Goal: Task Accomplishment & Management: Use online tool/utility

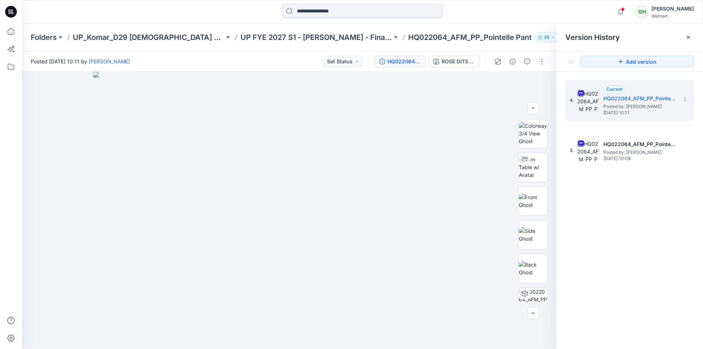
scroll to position [110, 0]
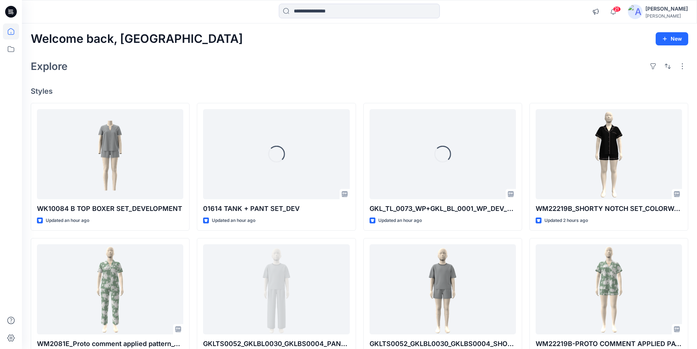
scroll to position [73, 0]
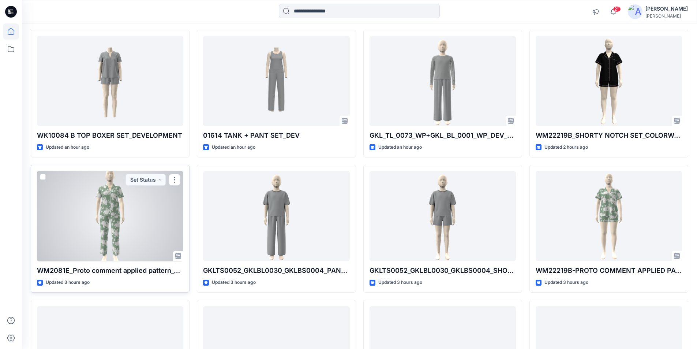
click at [95, 239] on div at bounding box center [110, 216] width 146 height 90
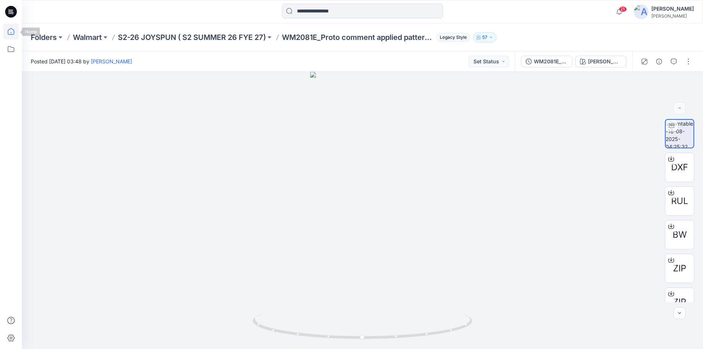
click at [11, 30] on icon at bounding box center [11, 31] width 16 height 16
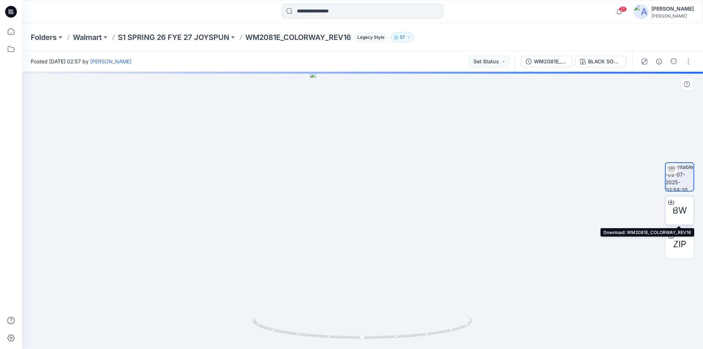
click at [669, 202] on icon at bounding box center [671, 202] width 6 height 6
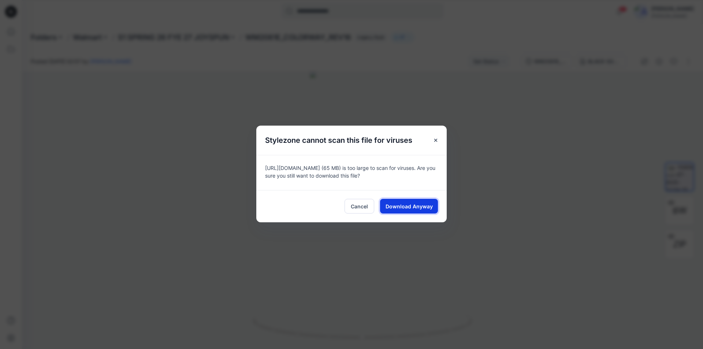
click at [417, 208] on span "Download Anyway" at bounding box center [409, 206] width 47 height 8
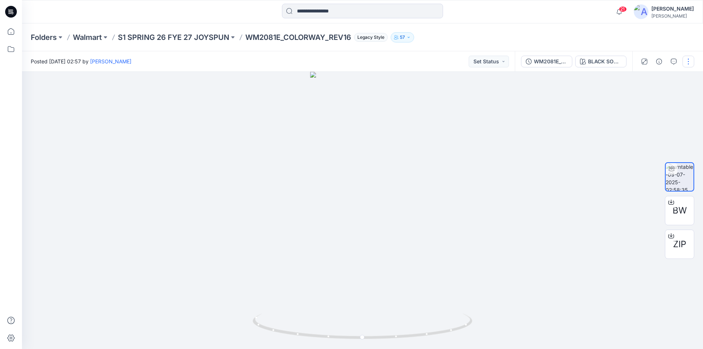
click at [689, 63] on button "button" at bounding box center [688, 62] width 12 height 12
click at [655, 82] on button "Edit" at bounding box center [657, 79] width 67 height 14
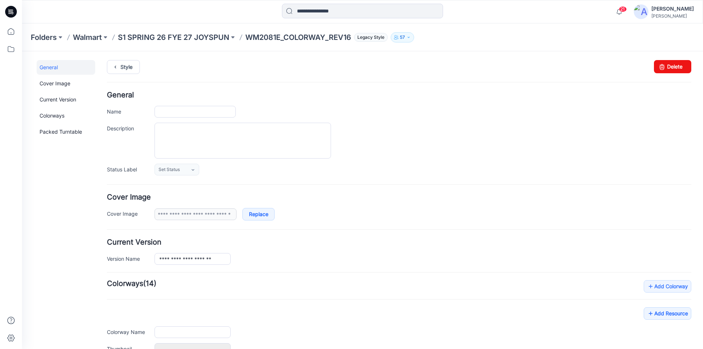
type input "**********"
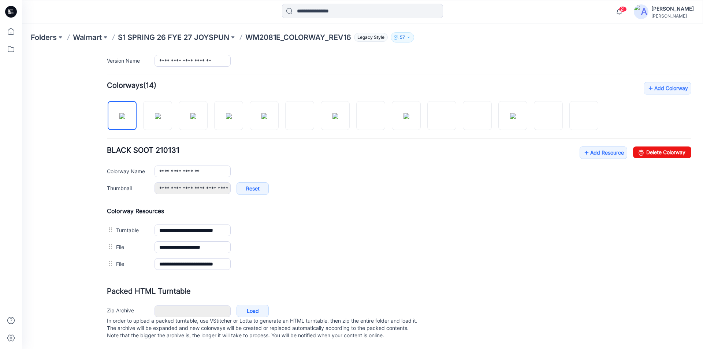
scroll to position [205, 0]
click at [597, 148] on link "Add Resource" at bounding box center [604, 152] width 48 height 12
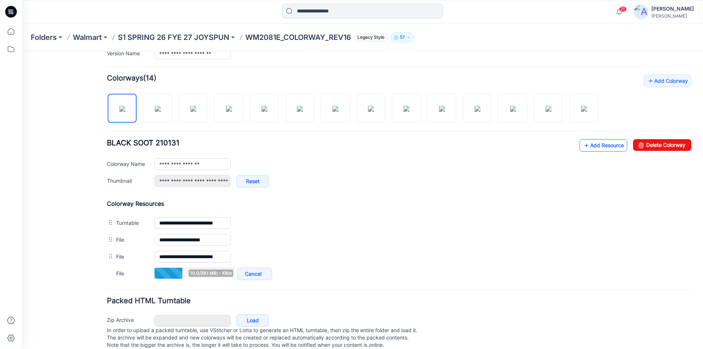
click at [588, 148] on link "Add Resource" at bounding box center [604, 145] width 48 height 12
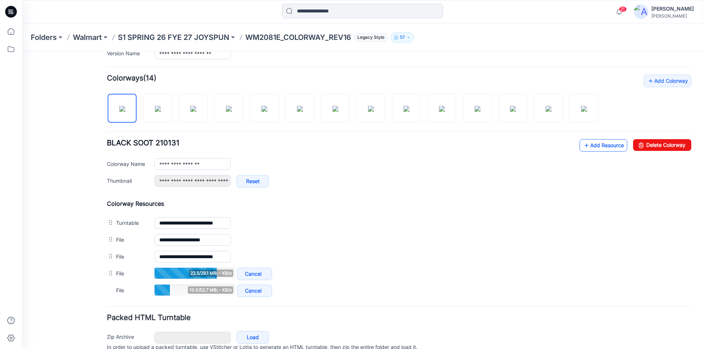
click at [610, 142] on link "Add Resource" at bounding box center [604, 145] width 48 height 12
click at [588, 146] on link "Add Resource" at bounding box center [604, 145] width 48 height 12
click at [592, 146] on link "Add Resource" at bounding box center [604, 145] width 48 height 12
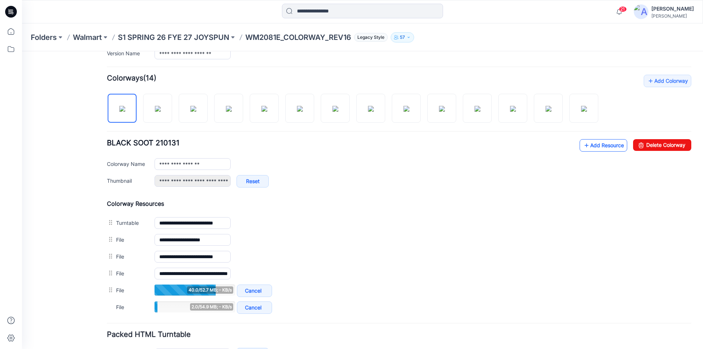
click at [586, 145] on link "Add Resource" at bounding box center [604, 145] width 48 height 12
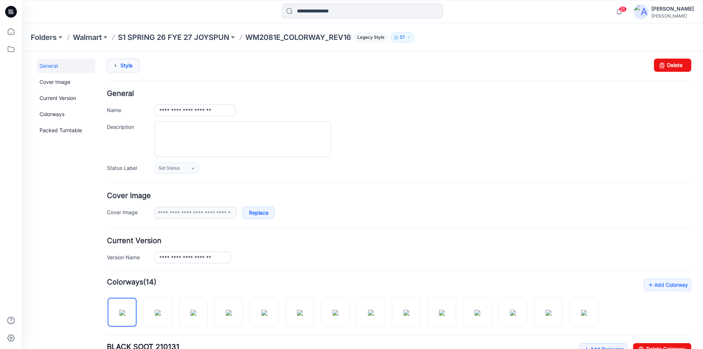
scroll to position [0, 0]
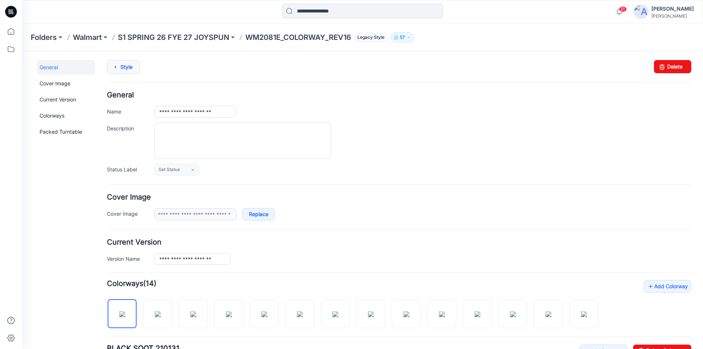
click at [123, 66] on link "Style" at bounding box center [123, 67] width 33 height 14
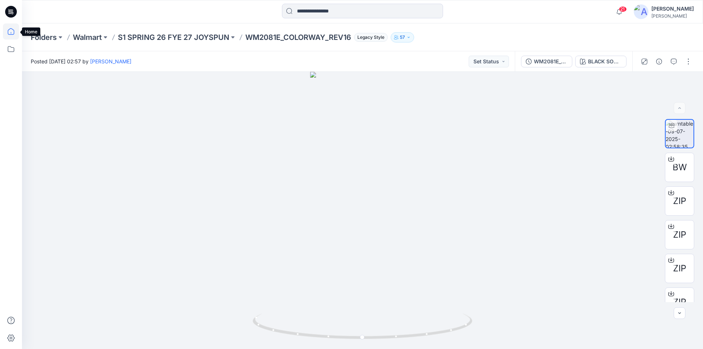
click at [11, 33] on icon at bounding box center [11, 31] width 16 height 16
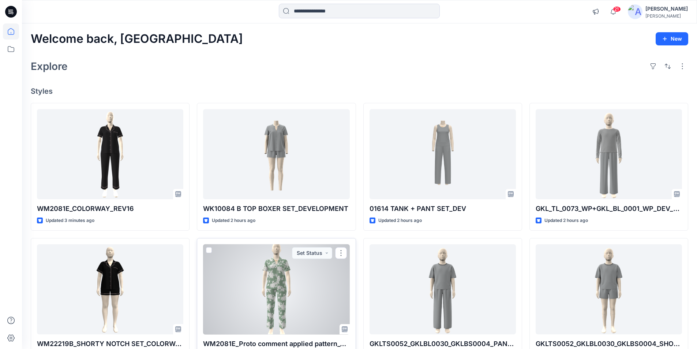
click at [285, 302] on div at bounding box center [276, 289] width 146 height 90
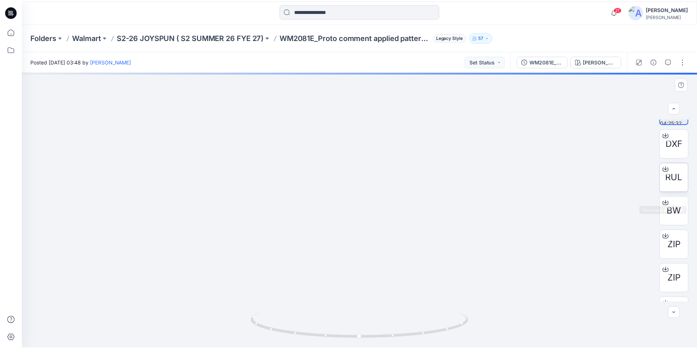
scroll to position [48, 0]
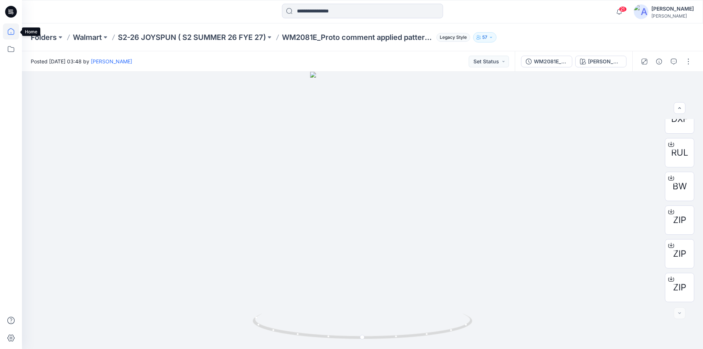
click at [9, 31] on icon at bounding box center [11, 31] width 16 height 16
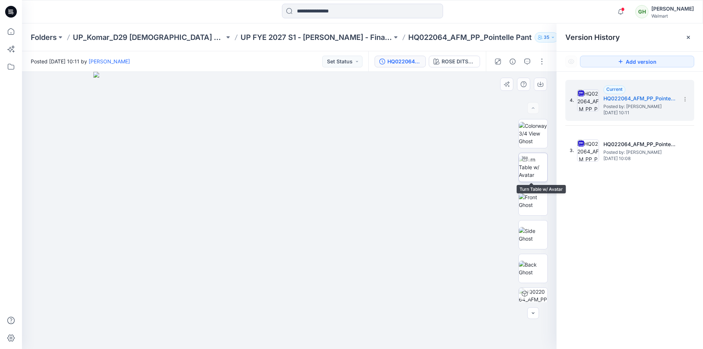
click at [533, 166] on img at bounding box center [533, 167] width 29 height 23
drag, startPoint x: 289, startPoint y: 340, endPoint x: 532, endPoint y: 335, distance: 242.4
click at [532, 335] on div at bounding box center [289, 210] width 535 height 277
click at [541, 206] on img at bounding box center [533, 200] width 29 height 15
click at [535, 172] on img at bounding box center [533, 167] width 29 height 23
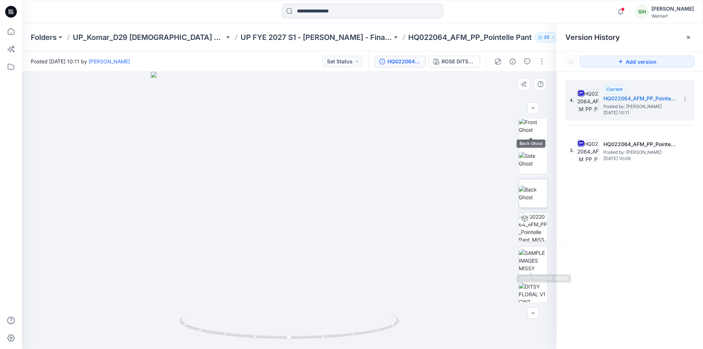
scroll to position [146, 0]
click at [533, 221] on img at bounding box center [533, 222] width 29 height 23
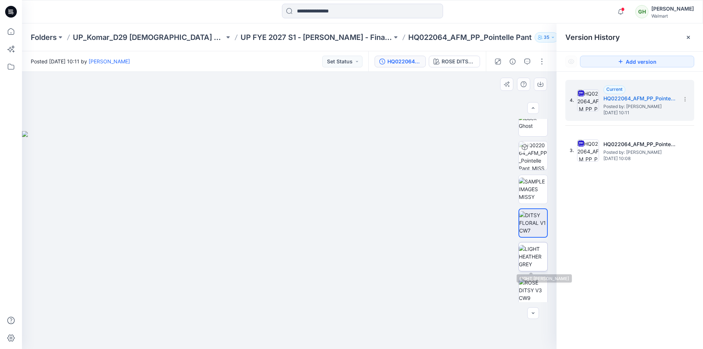
click at [537, 261] on img at bounding box center [533, 256] width 29 height 23
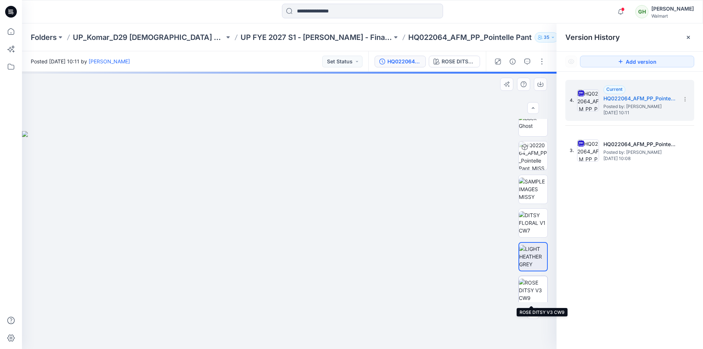
click at [530, 284] on img at bounding box center [533, 290] width 29 height 23
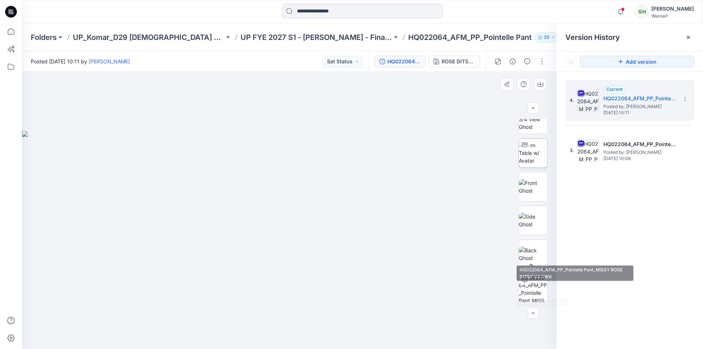
scroll to position [0, 0]
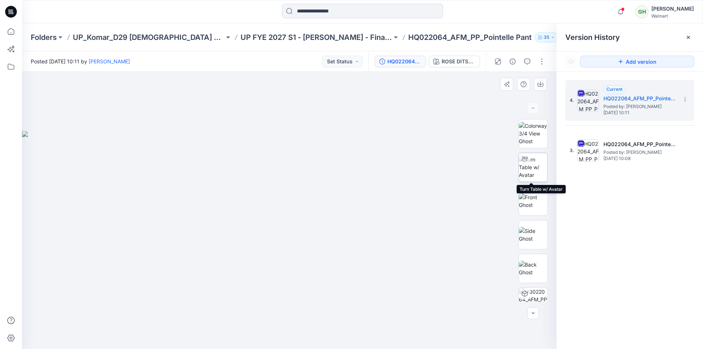
click at [538, 168] on img at bounding box center [533, 167] width 29 height 23
drag, startPoint x: 290, startPoint y: 337, endPoint x: 413, endPoint y: 339, distance: 122.7
click at [413, 339] on div at bounding box center [289, 210] width 535 height 277
drag, startPoint x: 198, startPoint y: 331, endPoint x: 330, endPoint y: 346, distance: 131.9
click at [330, 346] on div at bounding box center [289, 210] width 535 height 277
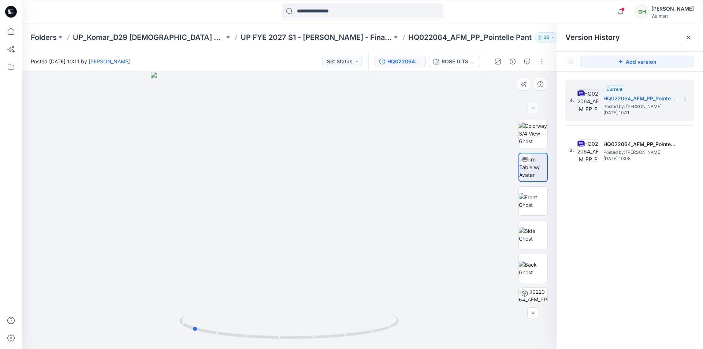
drag, startPoint x: 323, startPoint y: 338, endPoint x: 412, endPoint y: 328, distance: 88.8
click at [412, 328] on div at bounding box center [289, 210] width 535 height 277
drag, startPoint x: 197, startPoint y: 331, endPoint x: 317, endPoint y: 347, distance: 121.1
click at [317, 347] on div at bounding box center [289, 210] width 535 height 277
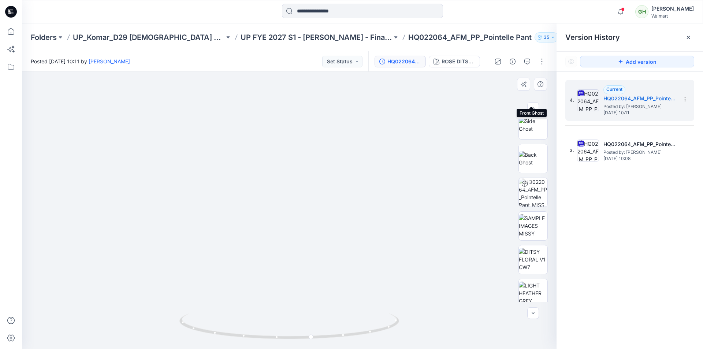
scroll to position [183, 0]
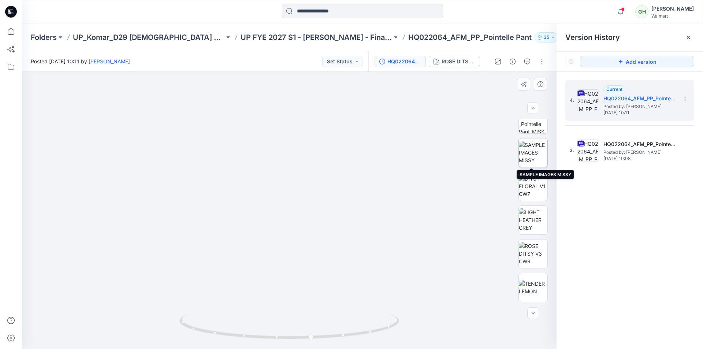
click at [530, 155] on img at bounding box center [533, 152] width 29 height 23
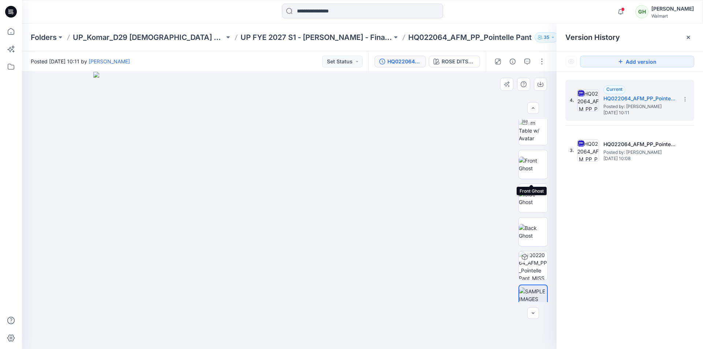
scroll to position [0, 0]
click at [532, 163] on img at bounding box center [533, 167] width 29 height 23
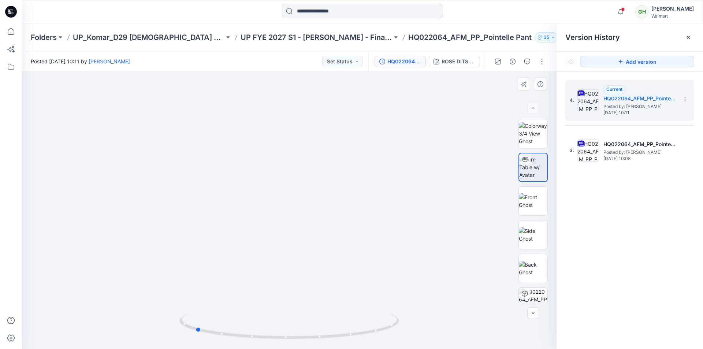
drag, startPoint x: 289, startPoint y: 339, endPoint x: 415, endPoint y: 338, distance: 125.6
click at [415, 338] on div at bounding box center [289, 210] width 535 height 277
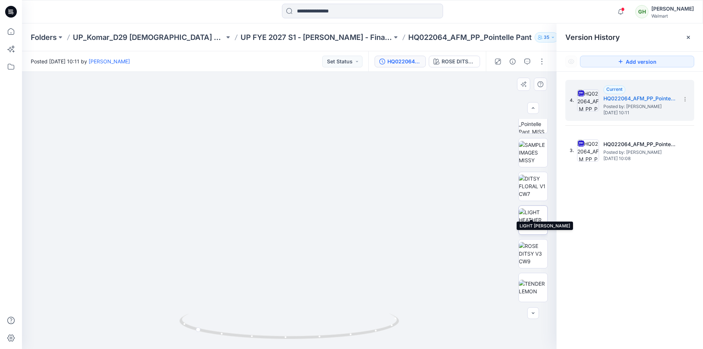
scroll to position [256, 0]
click at [523, 215] on img at bounding box center [533, 213] width 29 height 15
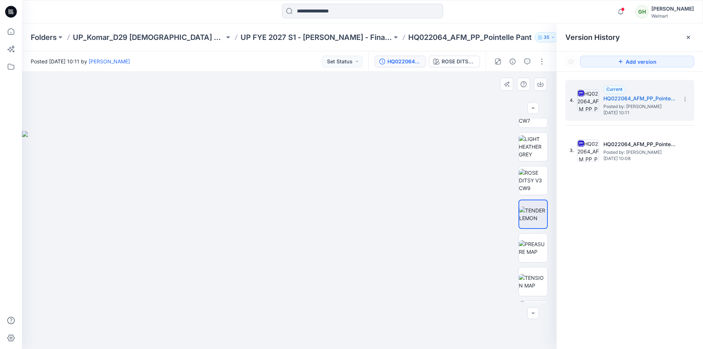
click at [399, 323] on div at bounding box center [289, 210] width 535 height 277
click at [542, 86] on icon "button" at bounding box center [540, 84] width 6 height 6
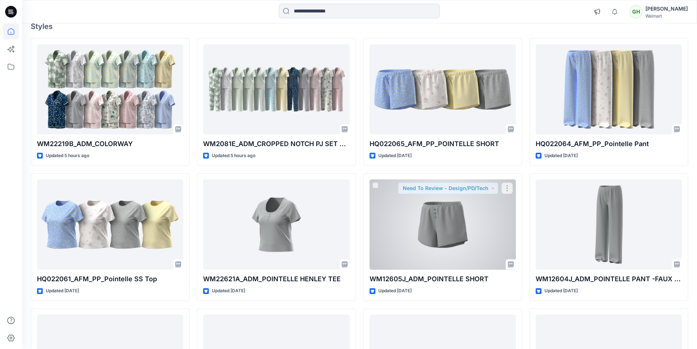
scroll to position [110, 0]
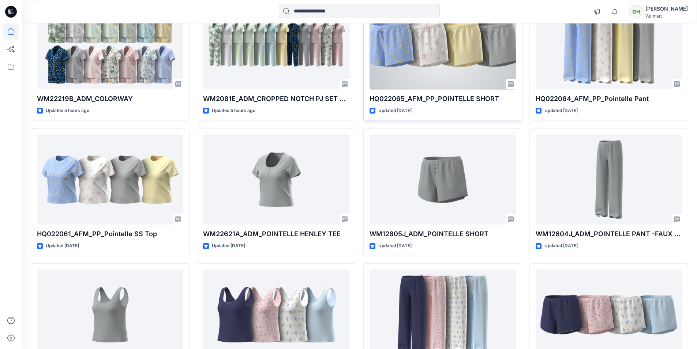
click at [450, 56] on div at bounding box center [443, 44] width 146 height 90
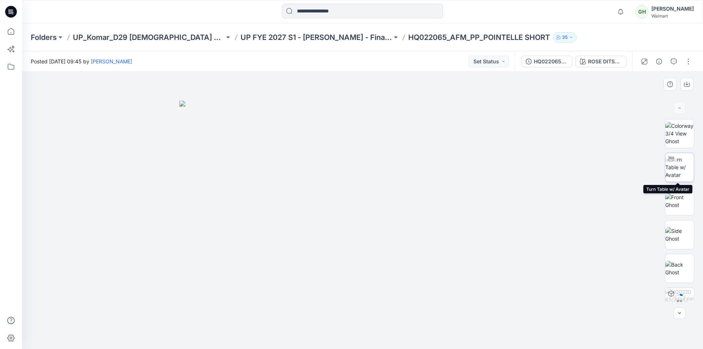
click at [681, 169] on img at bounding box center [679, 167] width 29 height 23
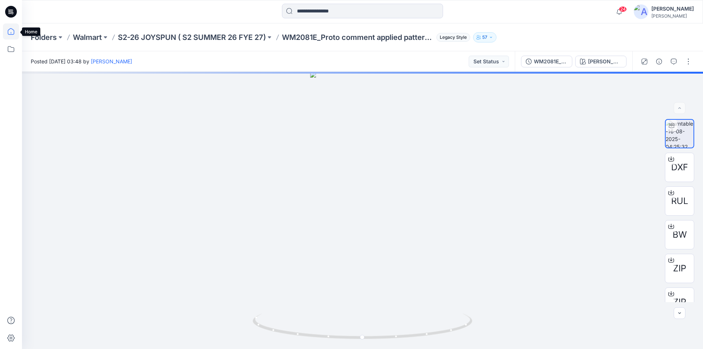
click at [10, 31] on icon at bounding box center [11, 31] width 16 height 16
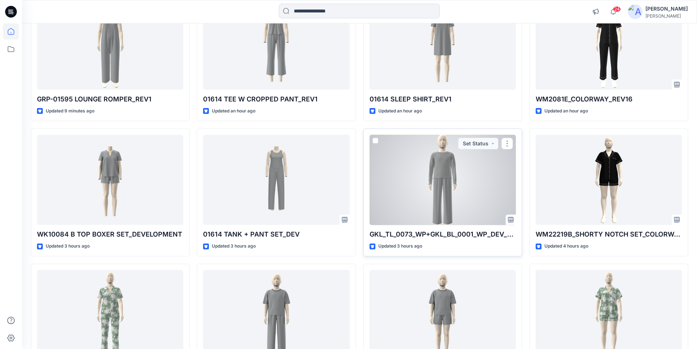
scroll to position [110, 0]
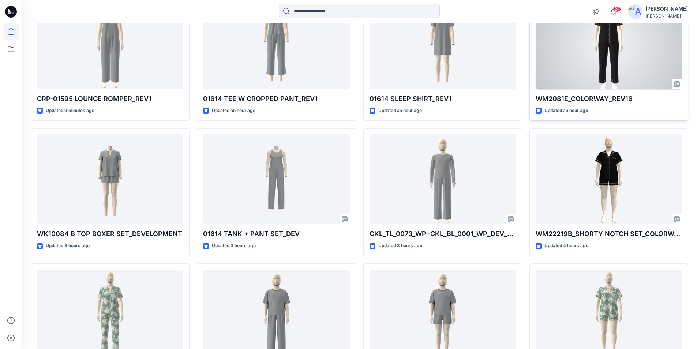
click at [628, 70] on div at bounding box center [609, 44] width 146 height 90
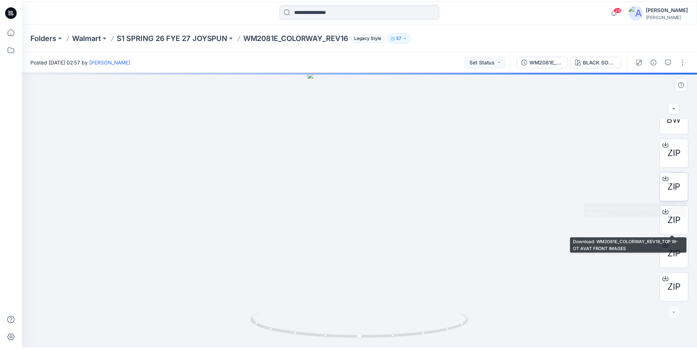
scroll to position [48, 0]
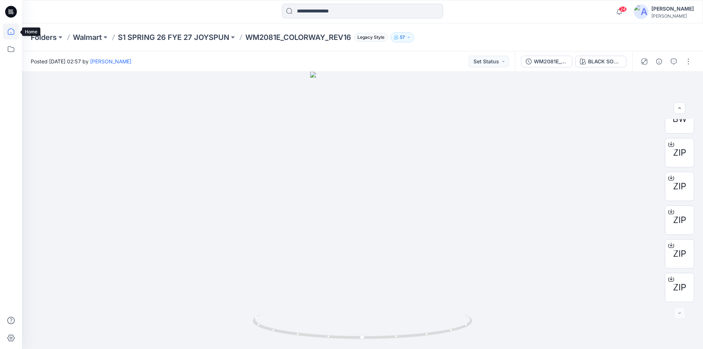
click at [6, 33] on icon at bounding box center [11, 31] width 16 height 16
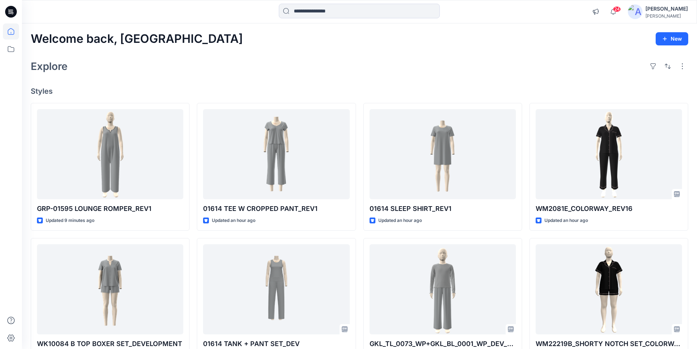
click at [3, 23] on link at bounding box center [11, 31] width 16 height 16
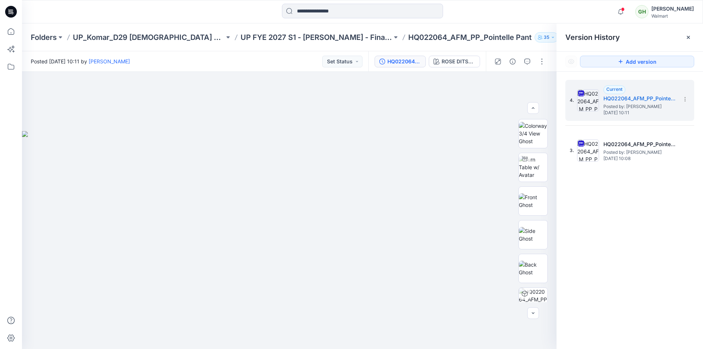
scroll to position [256, 0]
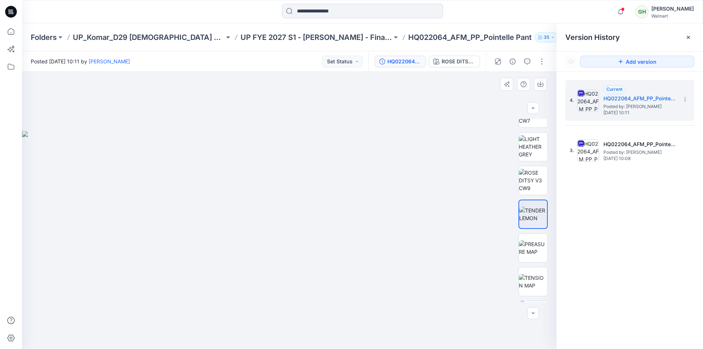
click at [409, 91] on div at bounding box center [289, 210] width 535 height 277
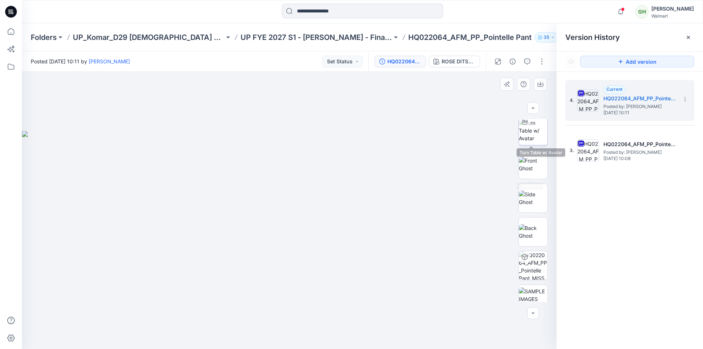
click at [533, 136] on img at bounding box center [533, 130] width 29 height 23
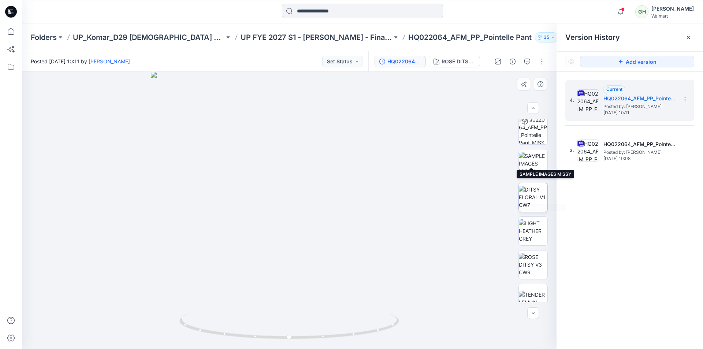
scroll to position [183, 0]
click at [536, 152] on img at bounding box center [533, 152] width 29 height 23
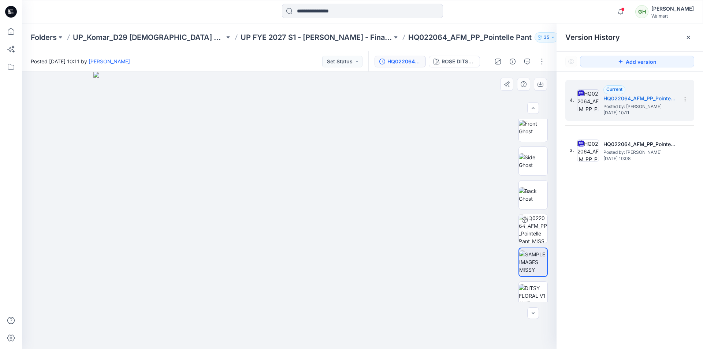
scroll to position [0, 0]
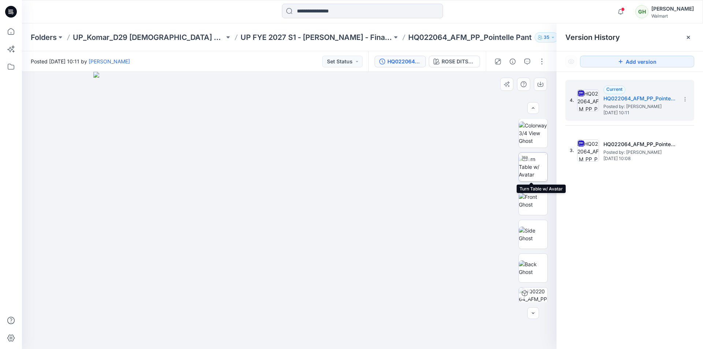
click at [527, 164] on div at bounding box center [525, 159] width 12 height 12
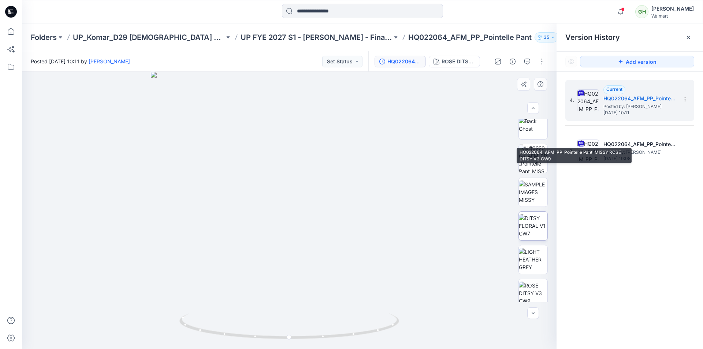
scroll to position [183, 0]
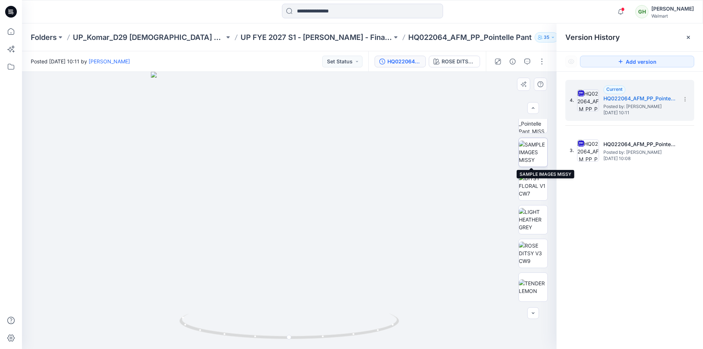
click at [531, 156] on img at bounding box center [533, 152] width 29 height 23
drag, startPoint x: 159, startPoint y: 195, endPoint x: 242, endPoint y: 216, distance: 85.4
click at [242, 216] on img at bounding box center [327, 182] width 611 height 333
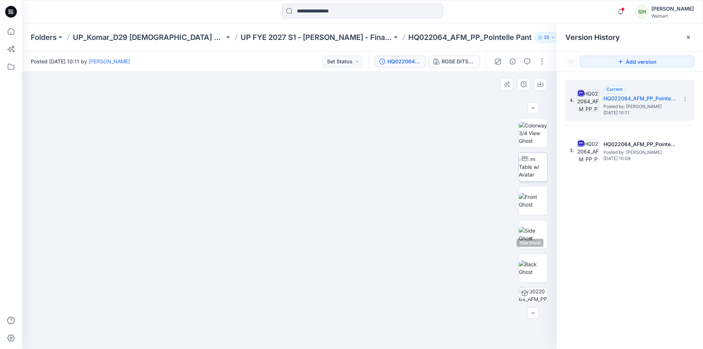
scroll to position [0, 0]
click at [526, 171] on img at bounding box center [533, 167] width 29 height 23
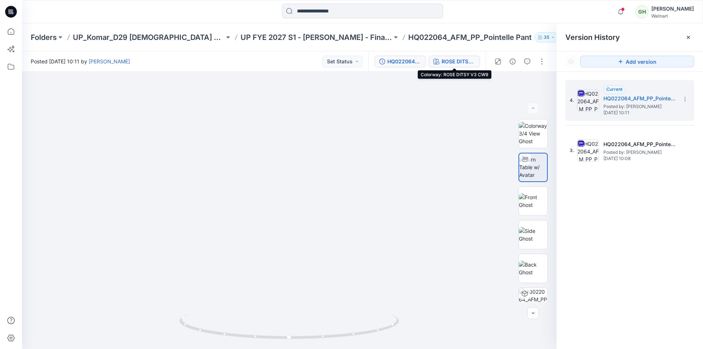
click at [444, 62] on div "ROSE DITSY V3 CW9" at bounding box center [459, 61] width 34 height 8
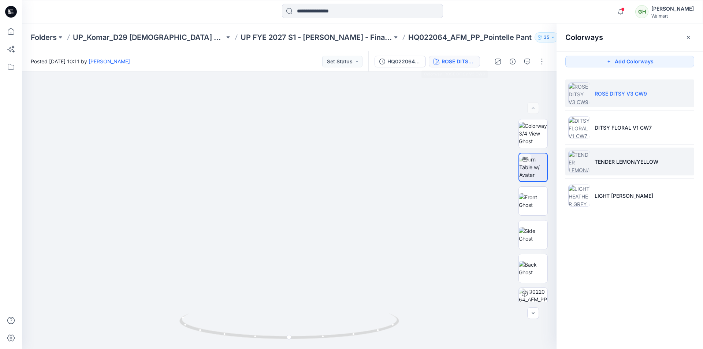
click at [621, 164] on p "TENDER LEMON/YELLOW" at bounding box center [627, 162] width 64 height 8
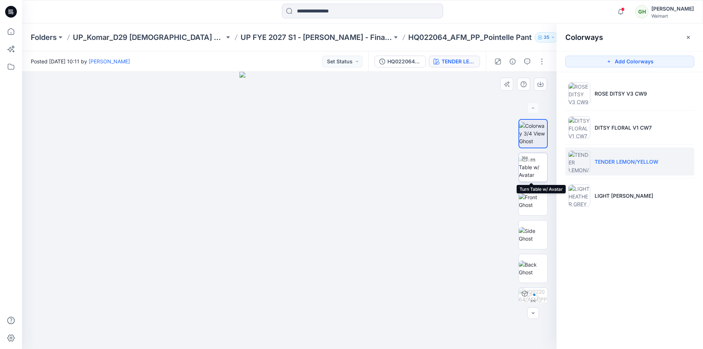
click at [527, 173] on img at bounding box center [533, 167] width 29 height 23
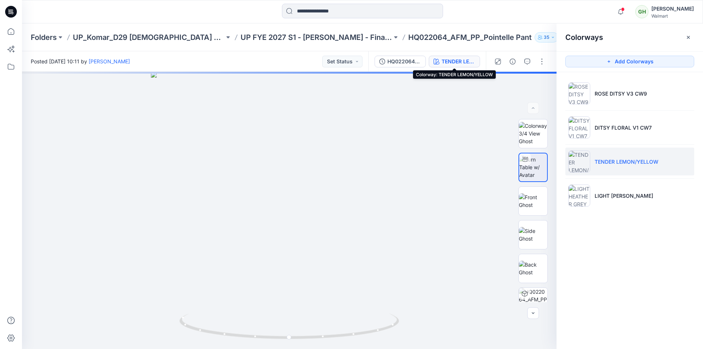
click at [455, 62] on div "TENDER LEMON/YELLOW" at bounding box center [459, 61] width 34 height 8
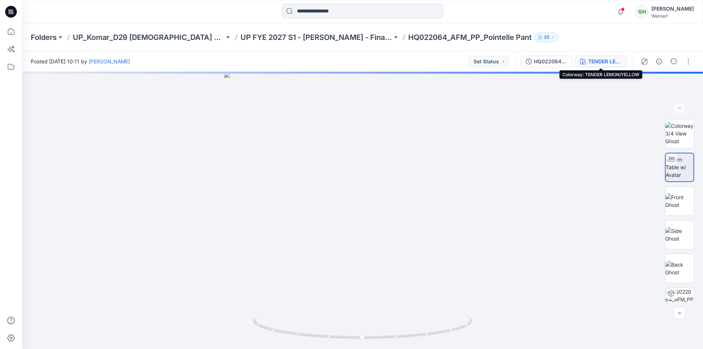
click at [587, 63] on button "TENDER LEMON/YELLOW" at bounding box center [600, 62] width 51 height 12
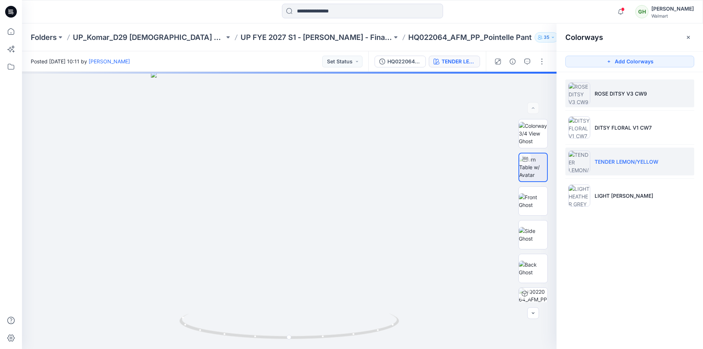
click at [606, 94] on p "ROSE DITSY V3 CW9" at bounding box center [621, 94] width 52 height 8
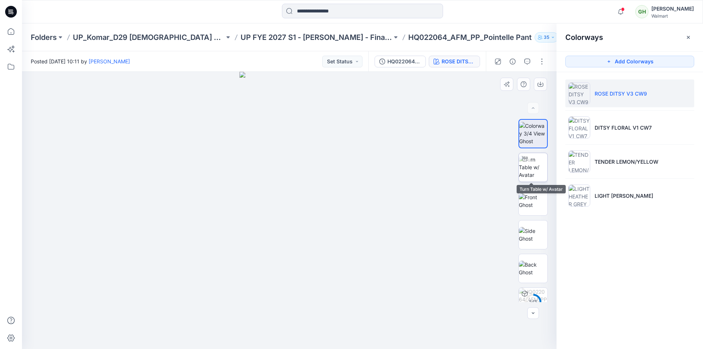
click at [526, 165] on img at bounding box center [533, 167] width 29 height 23
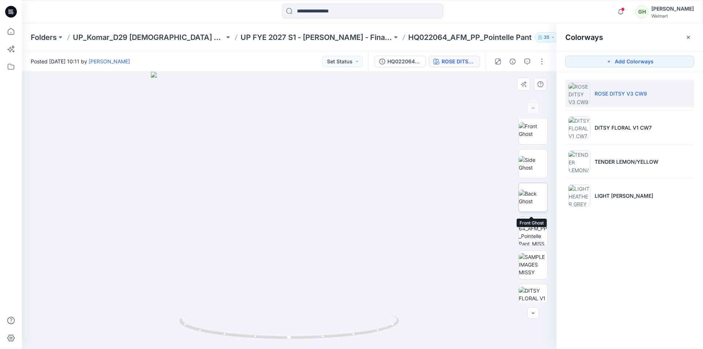
scroll to position [110, 0]
click at [524, 231] on img at bounding box center [533, 225] width 29 height 23
drag, startPoint x: 142, startPoint y: 167, endPoint x: 338, endPoint y: 229, distance: 205.1
click at [350, 232] on img at bounding box center [327, 204] width 611 height 289
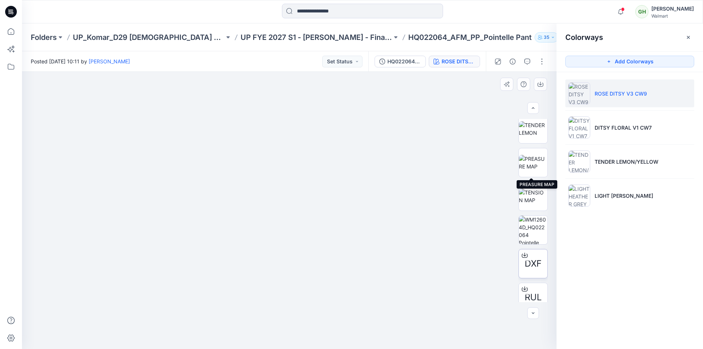
scroll to position [366, 0]
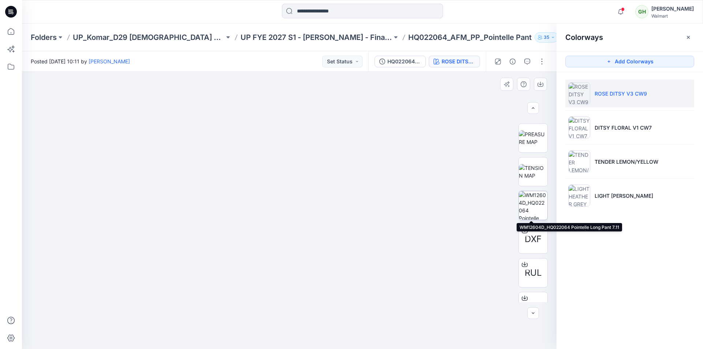
click at [531, 202] on img at bounding box center [533, 205] width 29 height 29
drag, startPoint x: 242, startPoint y: 147, endPoint x: 292, endPoint y: 310, distance: 170.1
click at [293, 316] on img at bounding box center [341, 202] width 660 height 293
drag, startPoint x: 357, startPoint y: 155, endPoint x: 283, endPoint y: 145, distance: 73.8
click at [283, 145] on img at bounding box center [227, 197] width 660 height 303
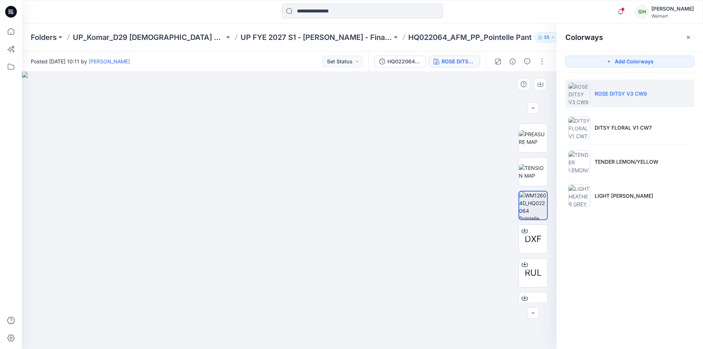
drag, startPoint x: 267, startPoint y: 191, endPoint x: 277, endPoint y: 194, distance: 10.4
click at [277, 194] on img at bounding box center [317, 210] width 591 height 277
drag, startPoint x: 160, startPoint y: 249, endPoint x: 146, endPoint y: 141, distance: 108.3
click at [146, 141] on img at bounding box center [302, 156] width 591 height 384
click at [440, 211] on img at bounding box center [302, 156] width 591 height 384
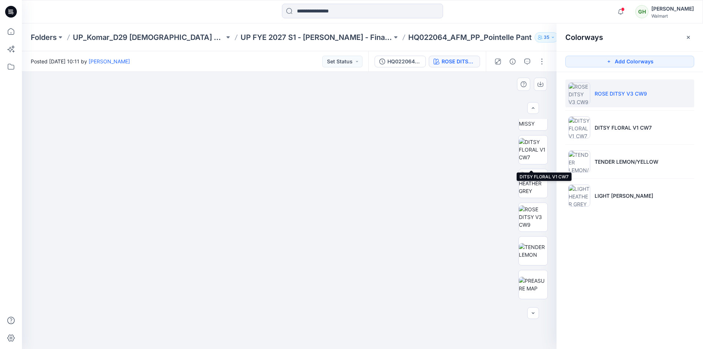
scroll to position [183, 0]
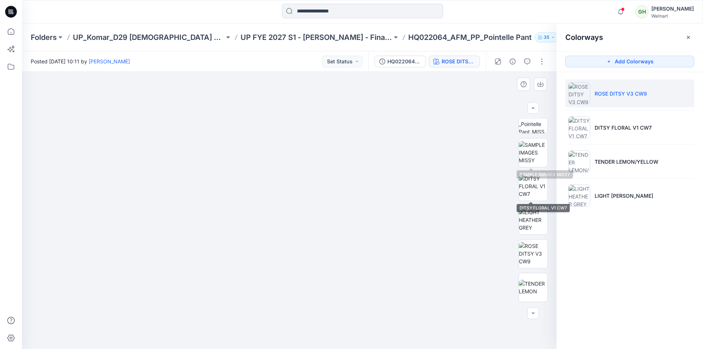
click at [533, 155] on img at bounding box center [533, 152] width 29 height 23
drag, startPoint x: 147, startPoint y: 135, endPoint x: 362, endPoint y: 206, distance: 226.6
click at [362, 206] on img at bounding box center [445, 165] width 847 height 368
